Goal: Communication & Community: Answer question/provide support

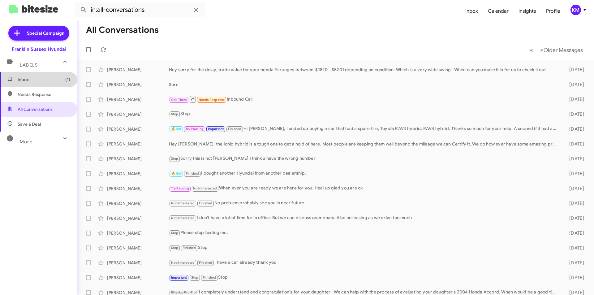
click at [45, 83] on span "Inbox (1)" at bounding box center [38, 79] width 77 height 15
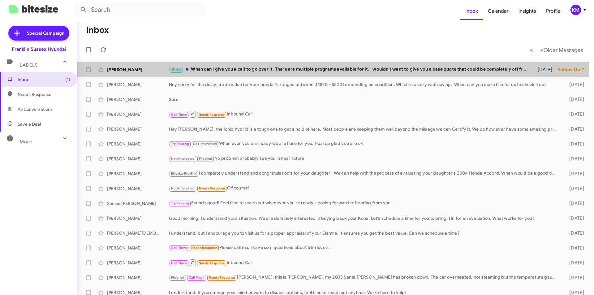
click at [211, 70] on div "🔥 Hot When can I give you a call to go over it. There are multiple programs ava…" at bounding box center [349, 69] width 361 height 7
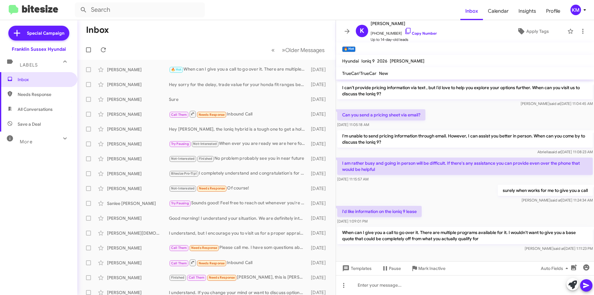
scroll to position [59, 0]
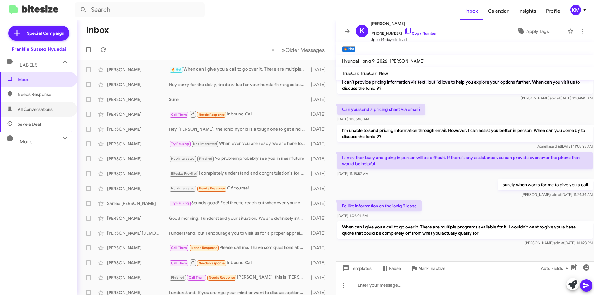
click at [35, 106] on span "All Conversations" at bounding box center [38, 109] width 77 height 15
type input "in:all-conversations"
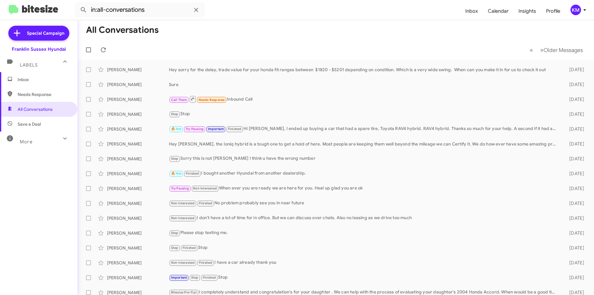
click at [31, 63] on span "Labels" at bounding box center [29, 65] width 18 height 6
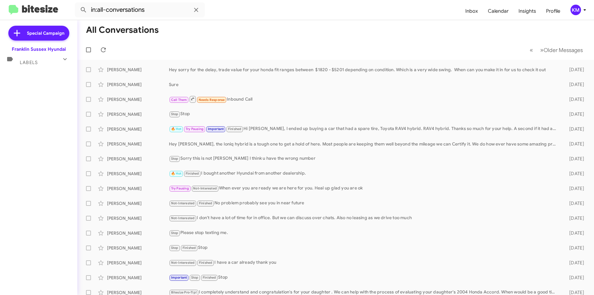
click at [37, 58] on div "Labels" at bounding box center [32, 59] width 55 height 11
